Goal: Obtain resource: Download file/media

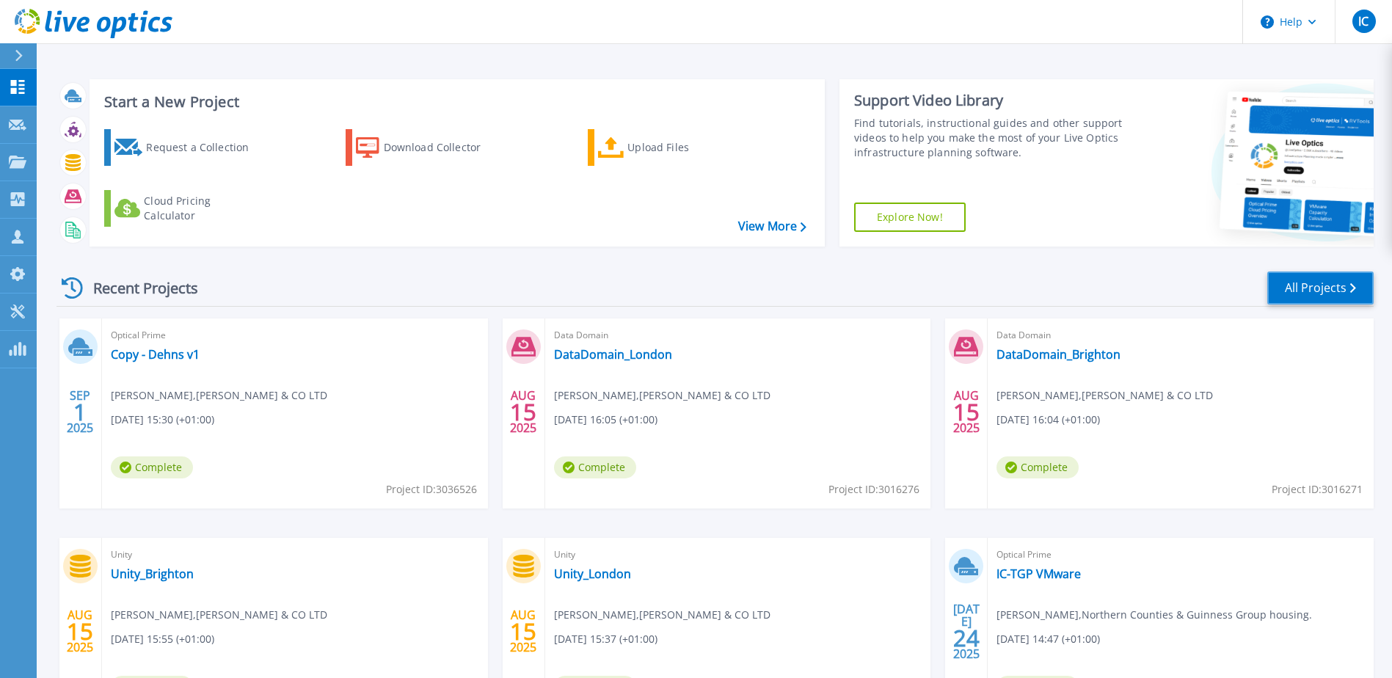
click at [1321, 288] on link "All Projects" at bounding box center [1320, 288] width 106 height 33
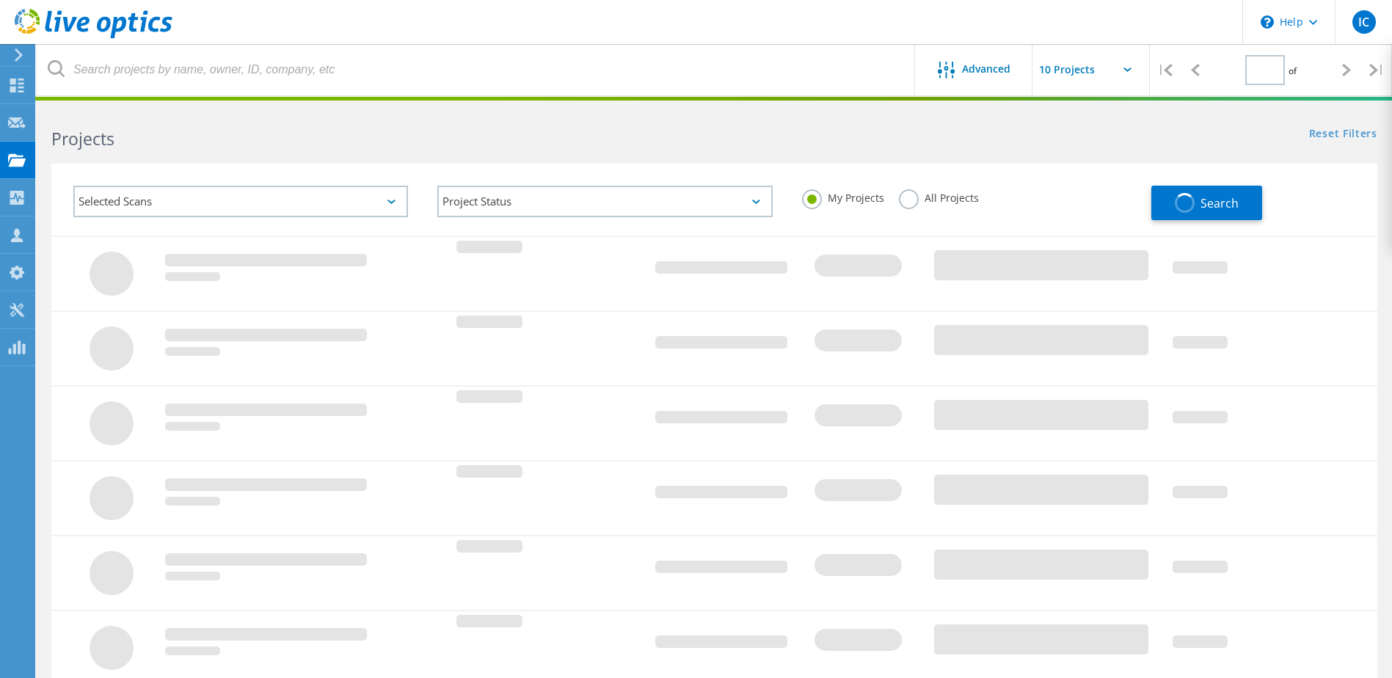
type input "1"
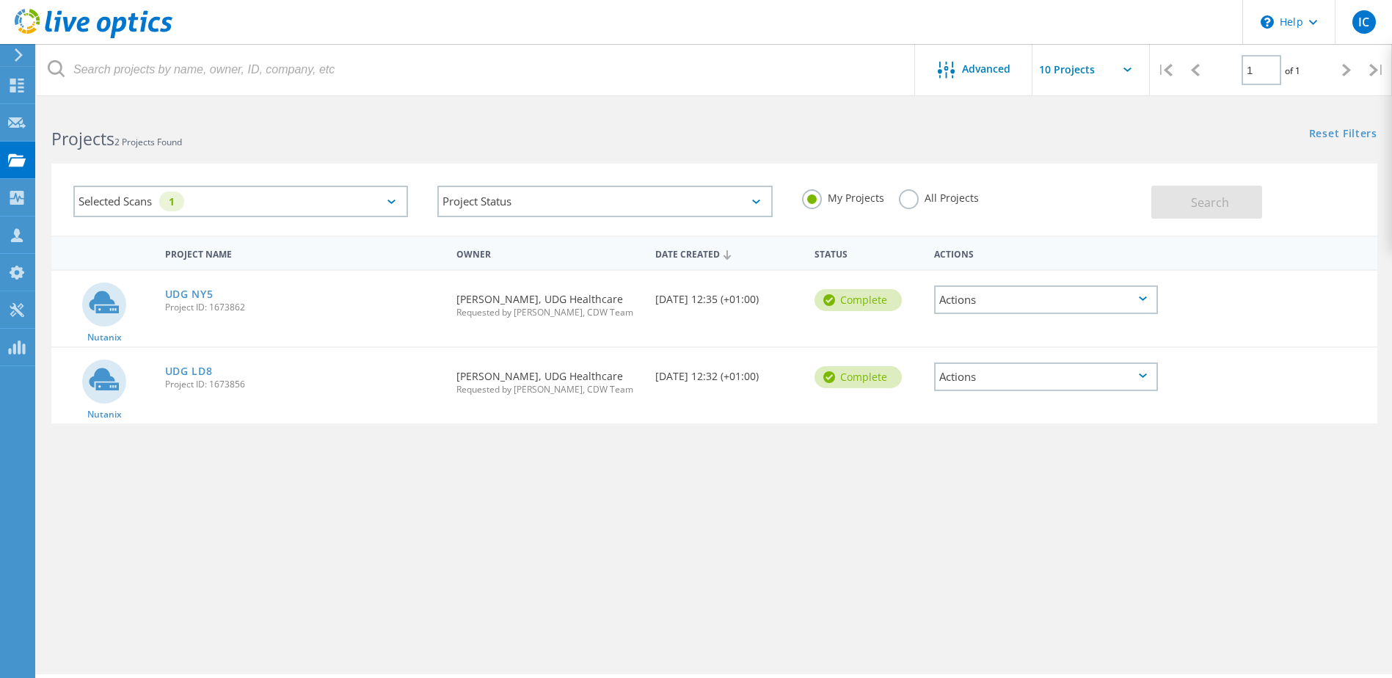
click at [387, 202] on icon at bounding box center [391, 202] width 8 height 4
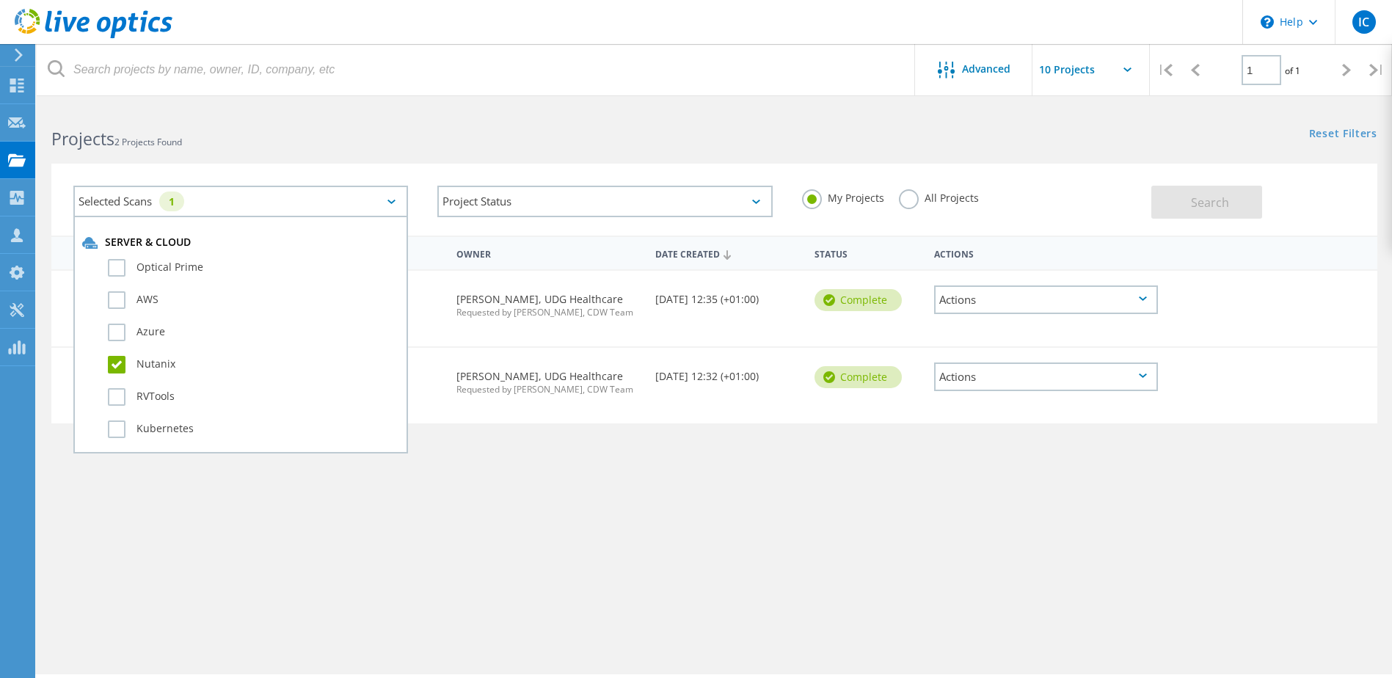
click at [117, 360] on label "Nutanix" at bounding box center [253, 365] width 291 height 18
click at [0, 0] on input "Nutanix" at bounding box center [0, 0] width 0 height 0
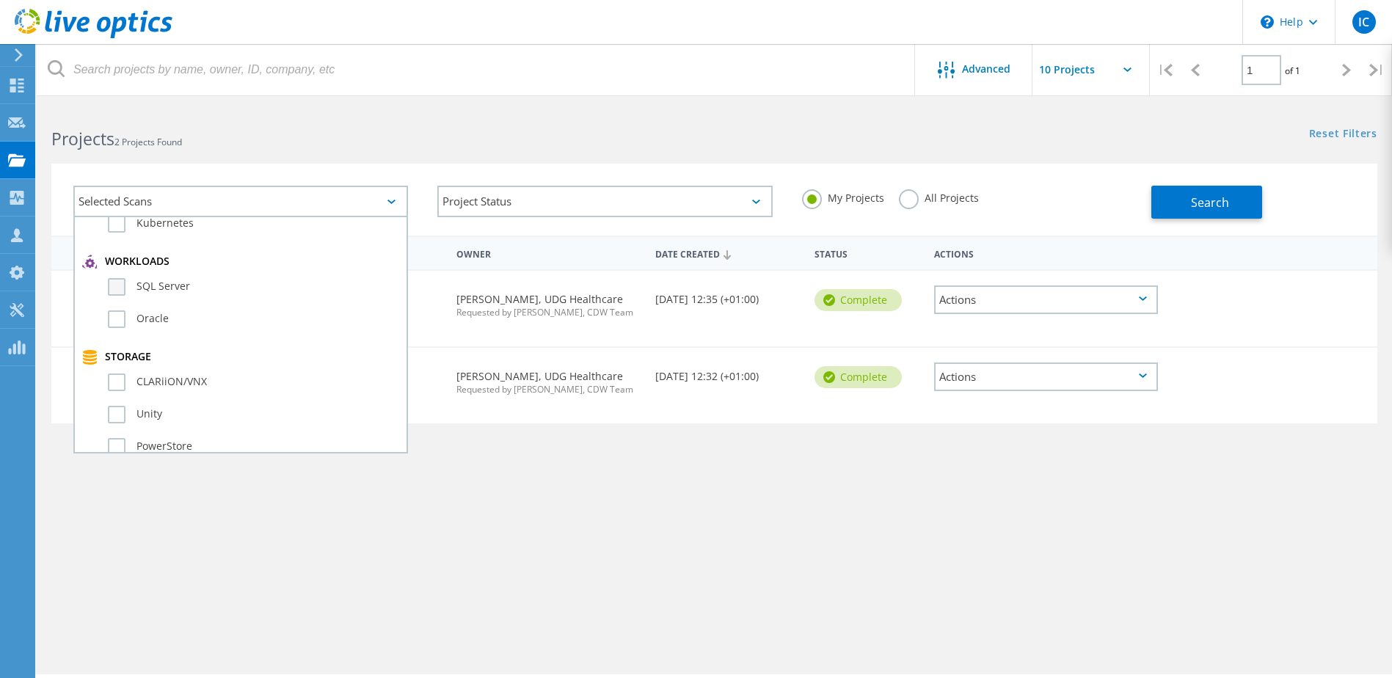
click at [164, 282] on label "SQL Server" at bounding box center [253, 287] width 291 height 18
click at [0, 0] on input "SQL Server" at bounding box center [0, 0] width 0 height 0
click at [1055, 586] on div "Project Name Owner Date Created Status Actions Nutanix UDG NY5 Project ID: 1673…" at bounding box center [714, 427] width 1326 height 382
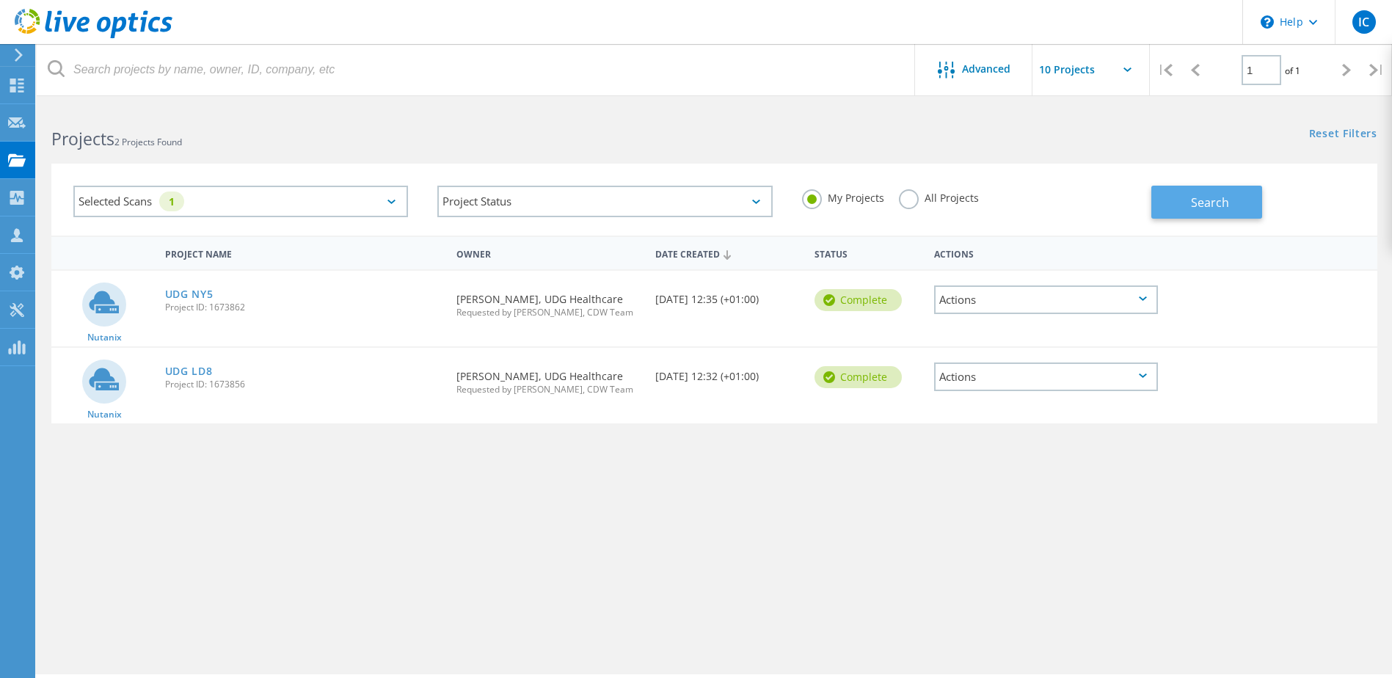
click at [1220, 200] on span "Search" at bounding box center [1210, 202] width 38 height 16
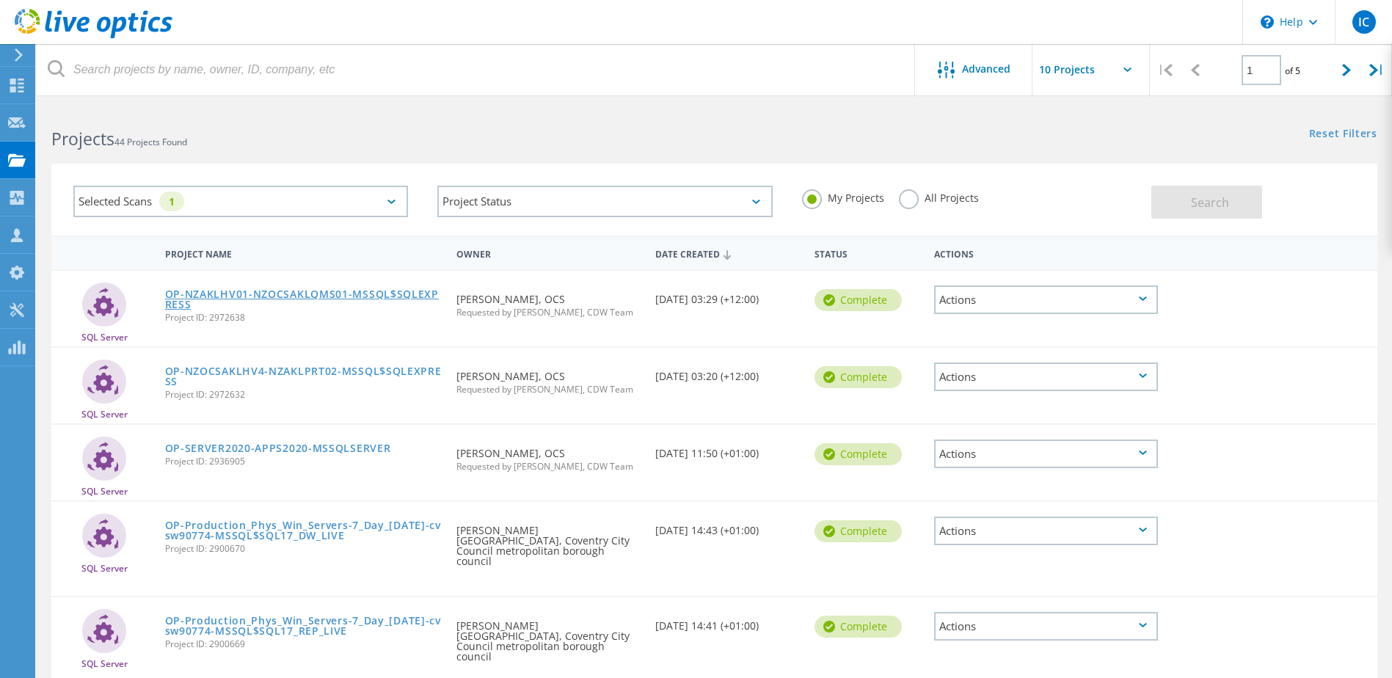
click at [316, 294] on link "OP-NZAKLHV01-NZOCSAKLQMS01-MSSQL$SQLEXPRESS" at bounding box center [303, 299] width 277 height 21
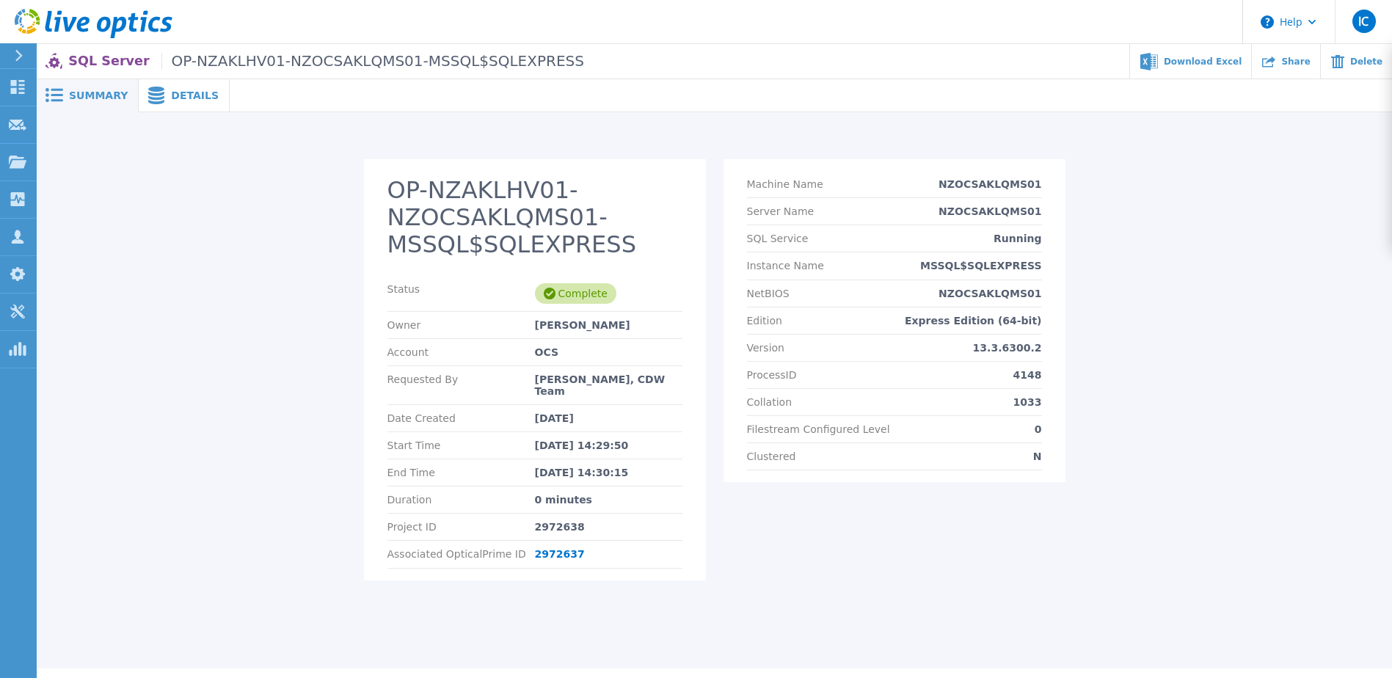
click at [171, 99] on span "Details" at bounding box center [195, 95] width 48 height 10
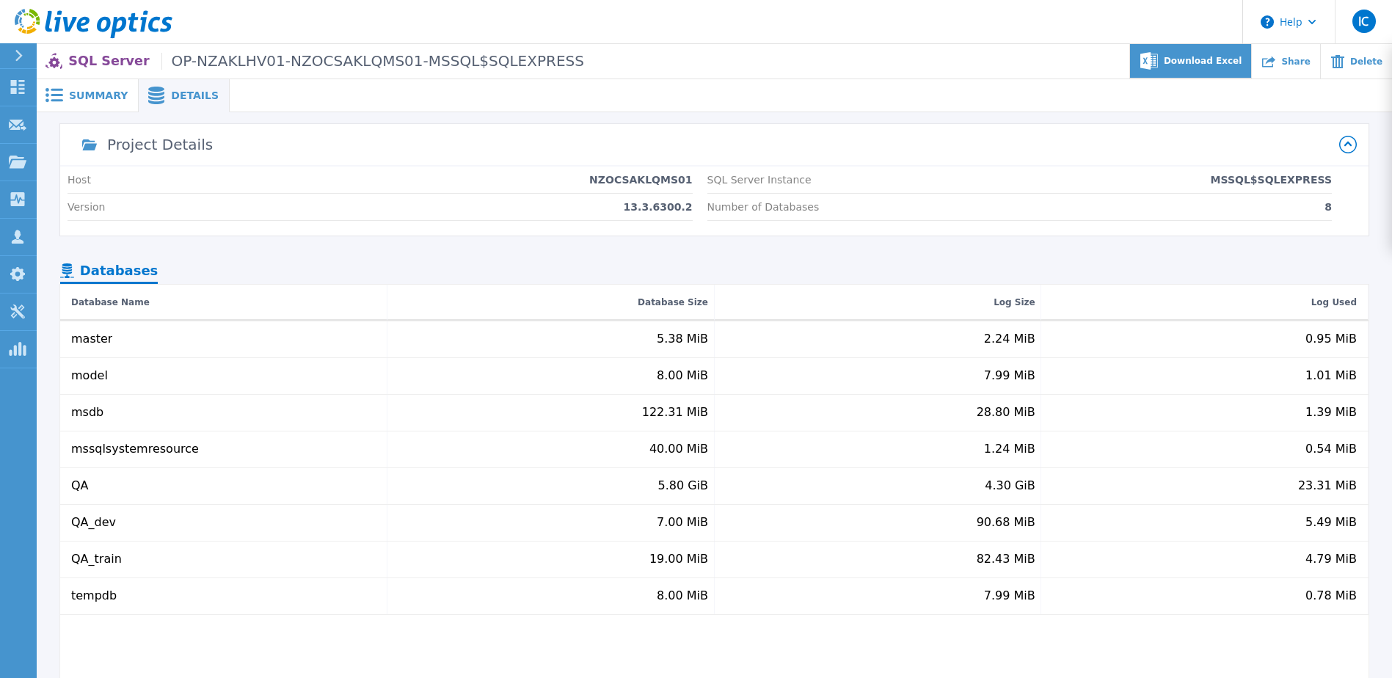
click at [1203, 69] on div "Download Excel" at bounding box center [1191, 61] width 122 height 34
click at [391, 149] on div "Project Details" at bounding box center [705, 144] width 1267 height 35
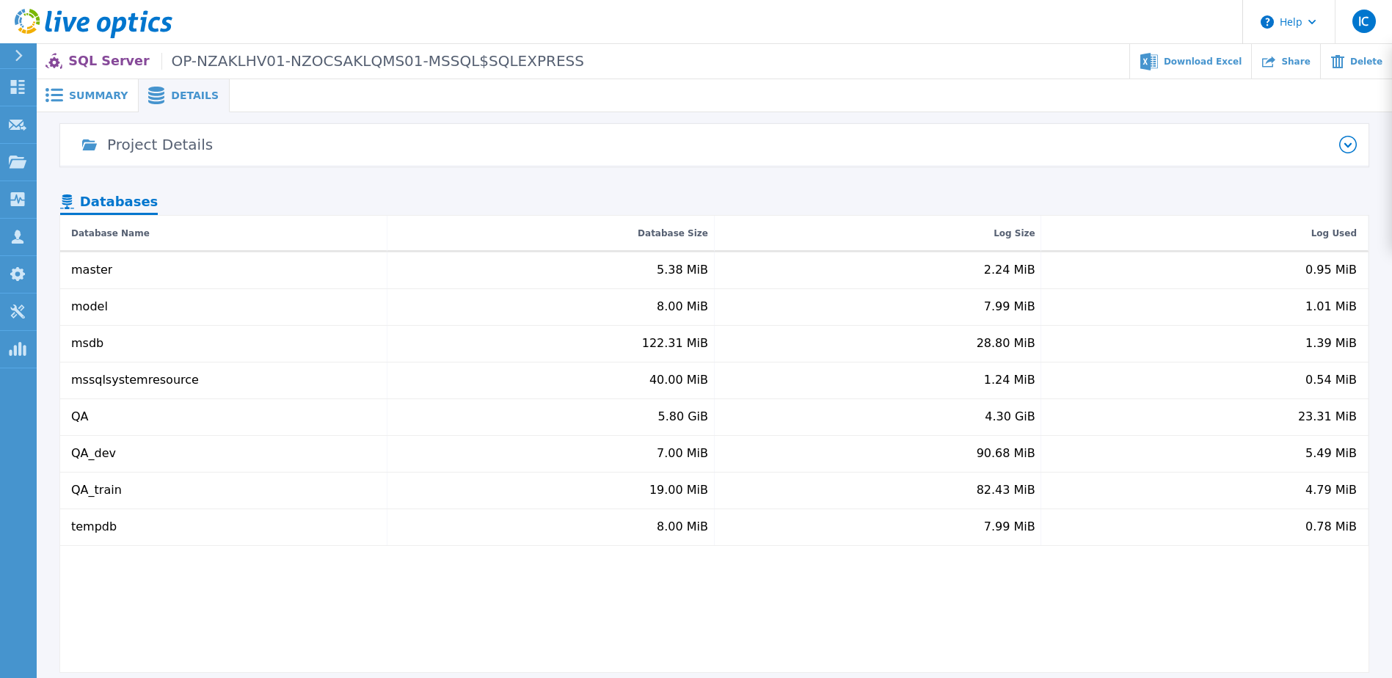
click at [93, 98] on span "Summary" at bounding box center [98, 95] width 59 height 10
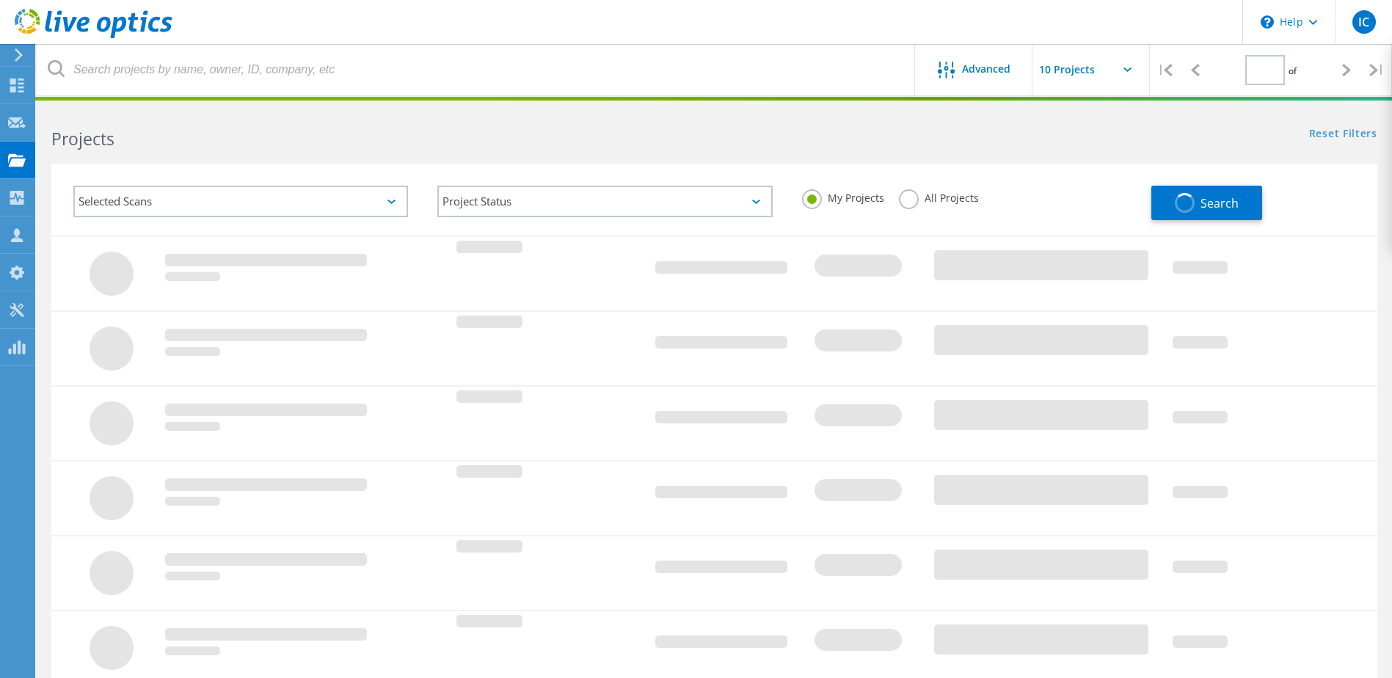
type input "1"
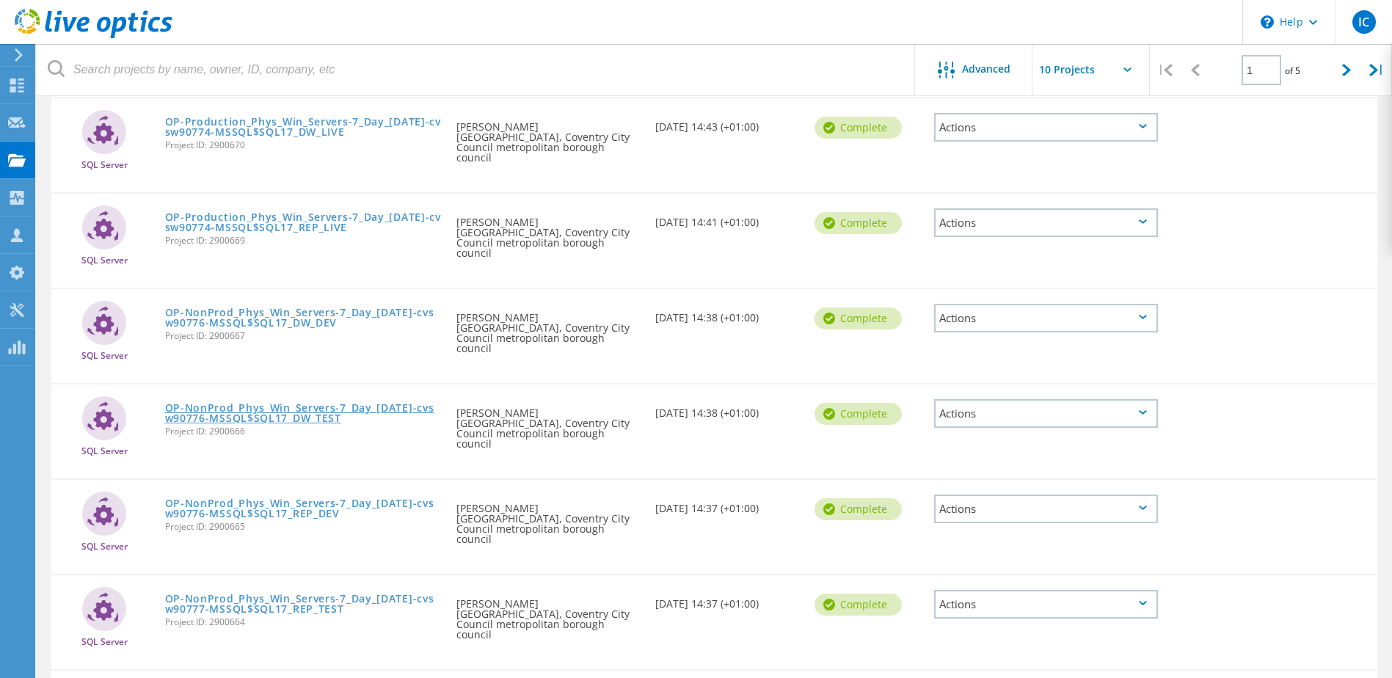
scroll to position [405, 0]
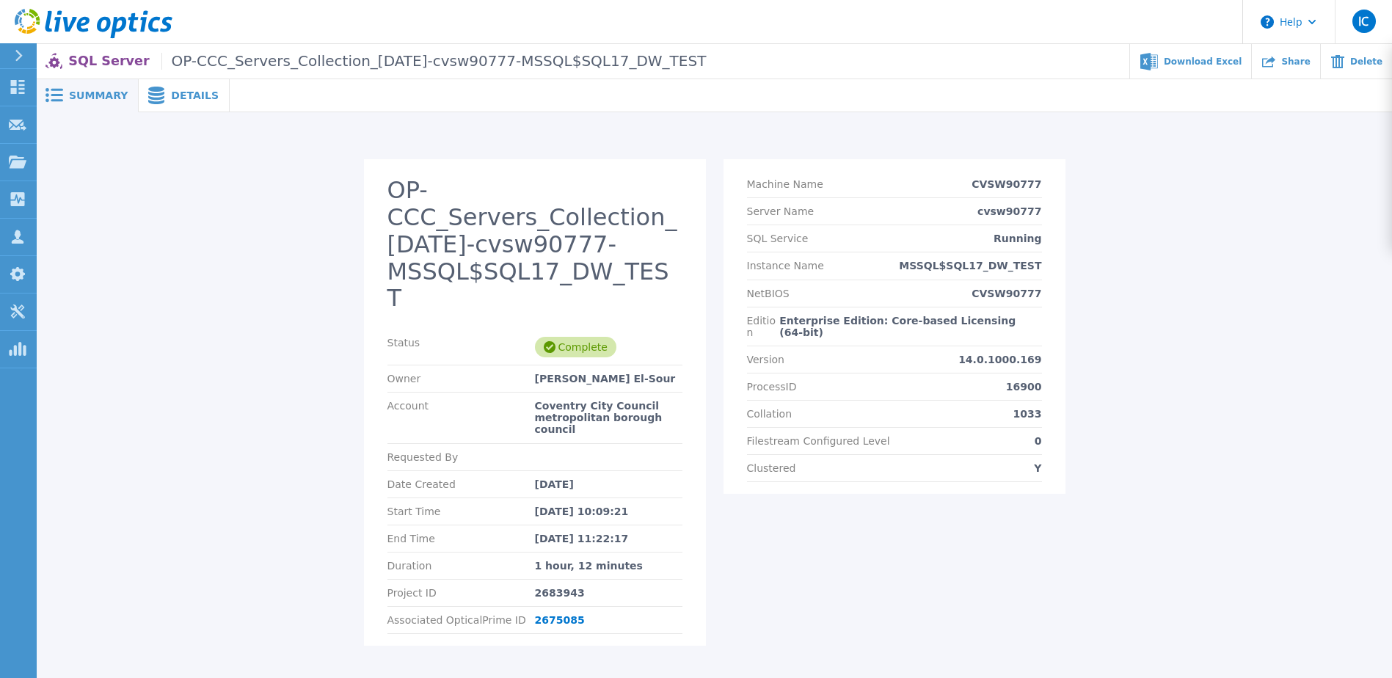
click at [182, 95] on span "Details" at bounding box center [195, 95] width 48 height 10
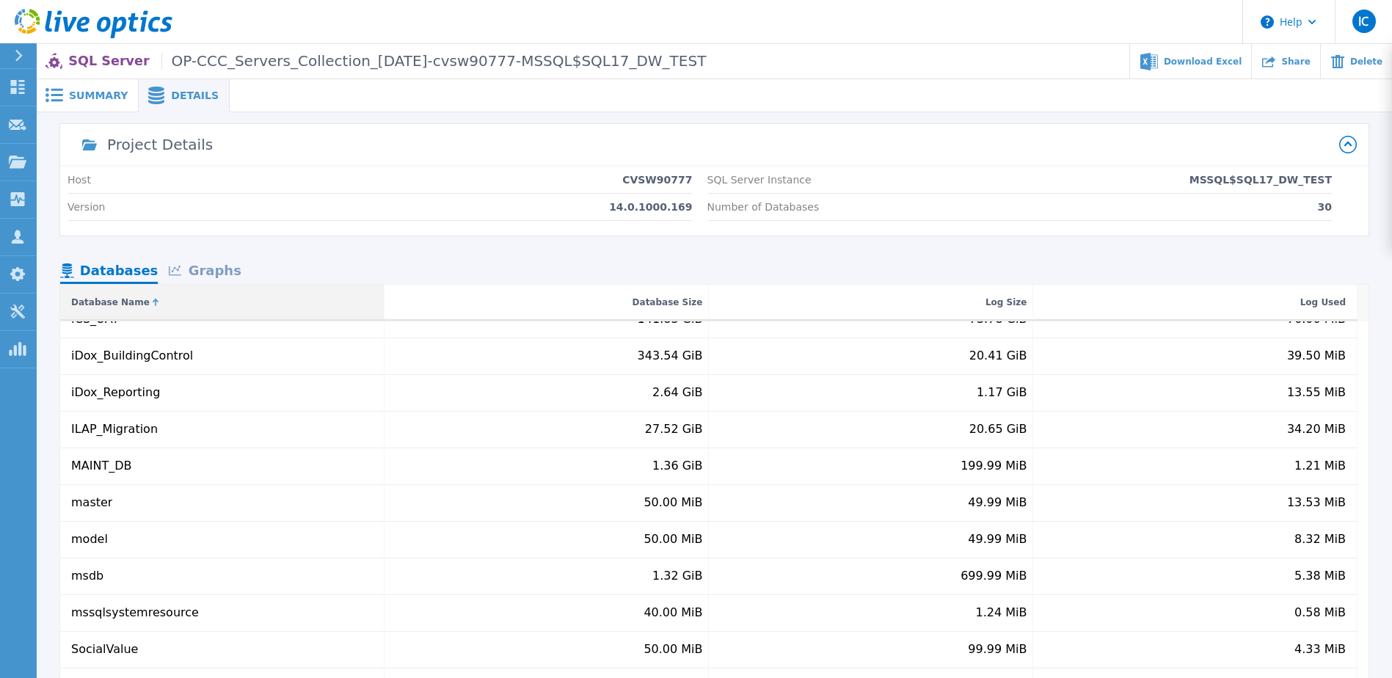
scroll to position [681, 0]
click at [214, 271] on div "Graphs" at bounding box center [205, 272] width 94 height 26
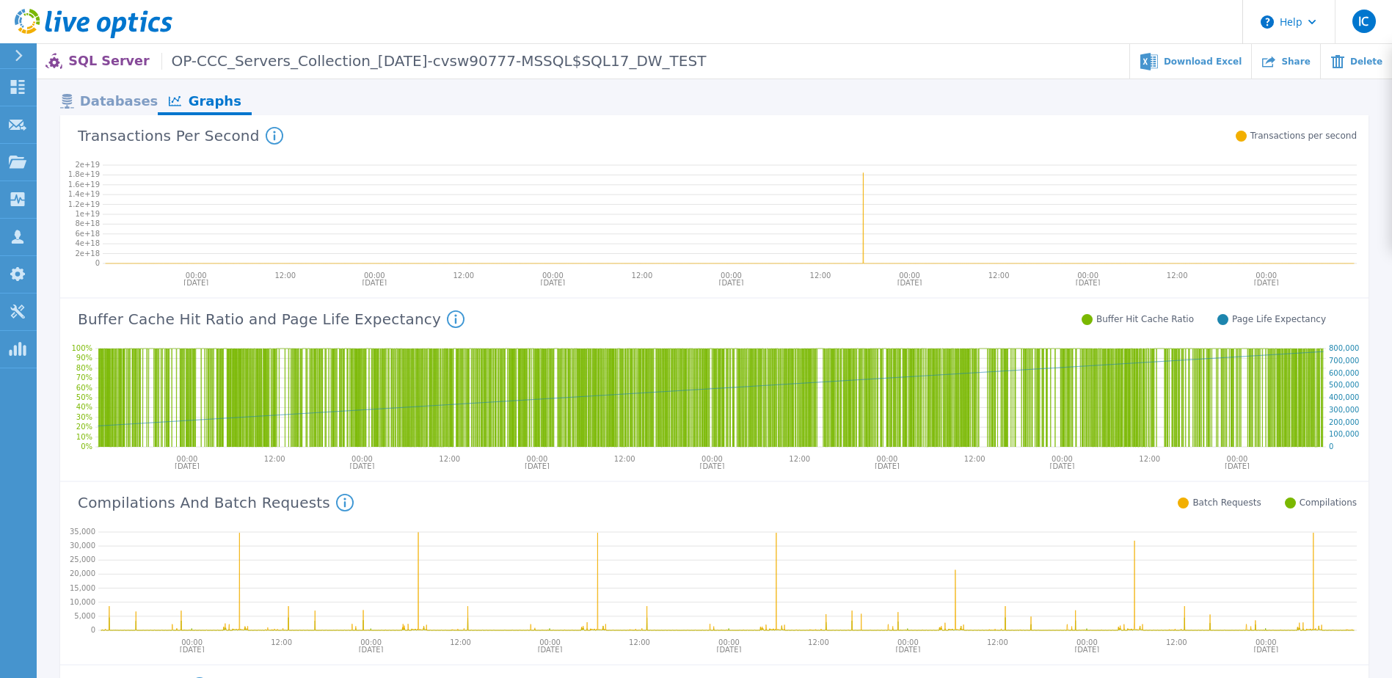
scroll to position [0, 0]
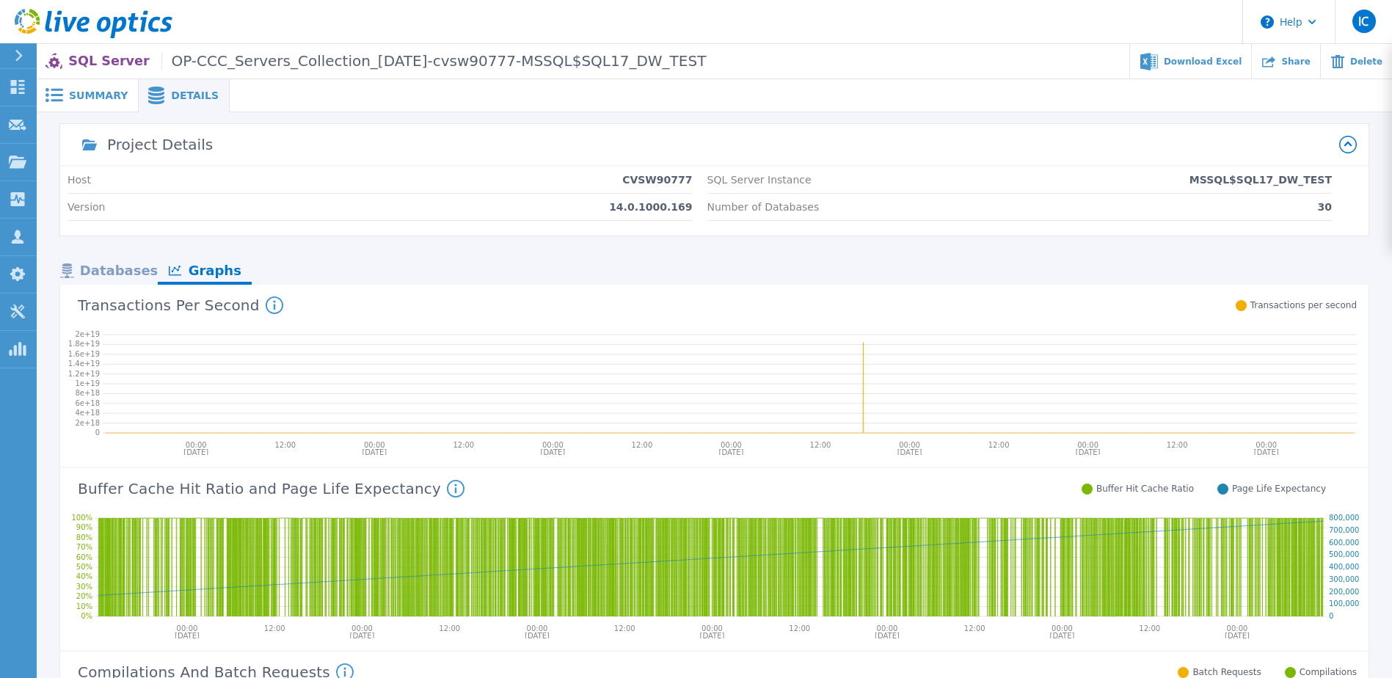
click at [128, 276] on div "Databases" at bounding box center [109, 272] width 98 height 26
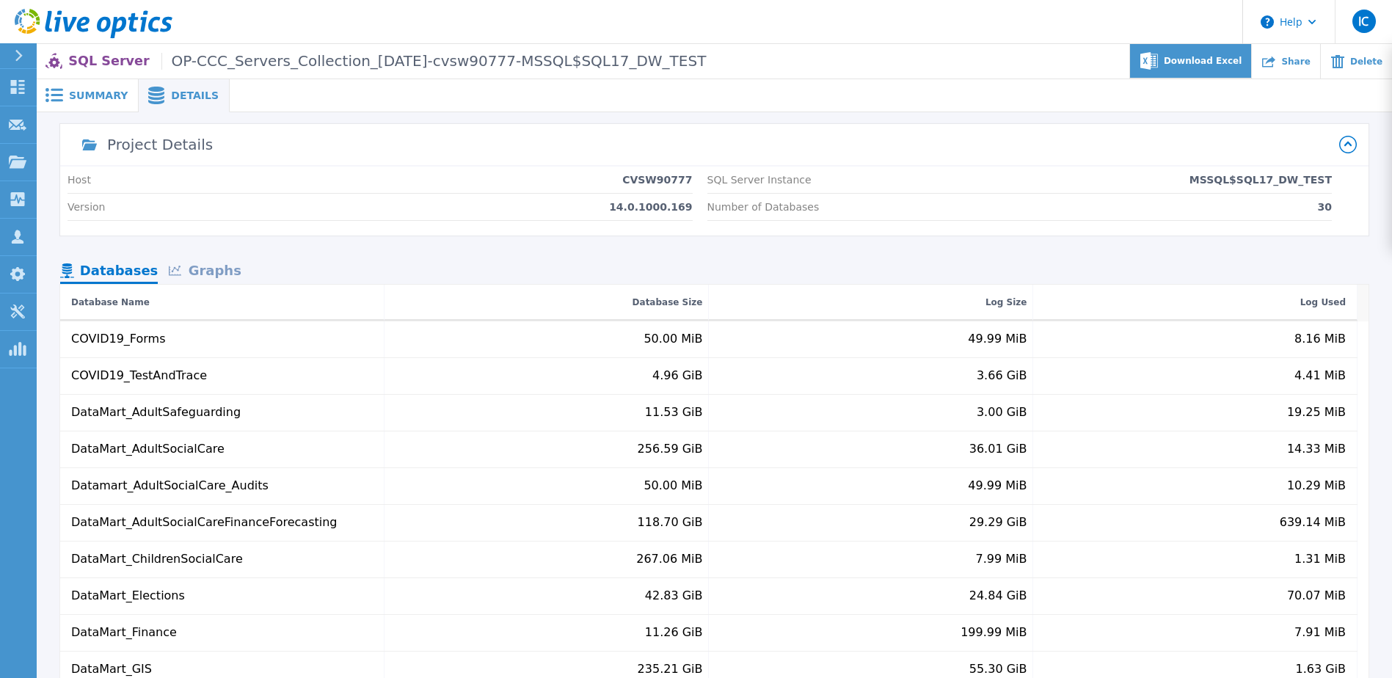
click at [1236, 61] on span "Download Excel" at bounding box center [1203, 61] width 78 height 9
click at [853, 87] on div at bounding box center [811, 95] width 1162 height 33
